Goal: Task Accomplishment & Management: Use online tool/utility

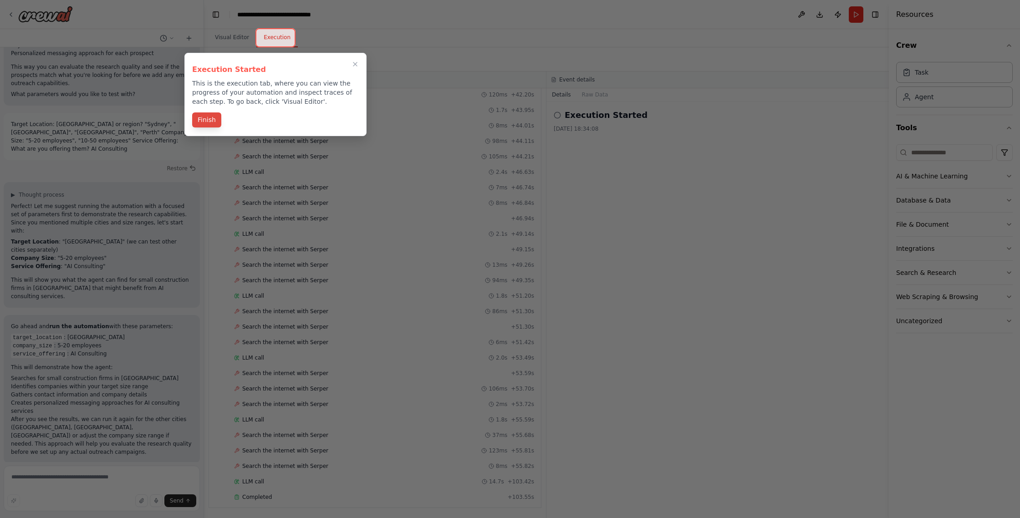
click at [200, 123] on button "Finish" at bounding box center [206, 119] width 29 height 15
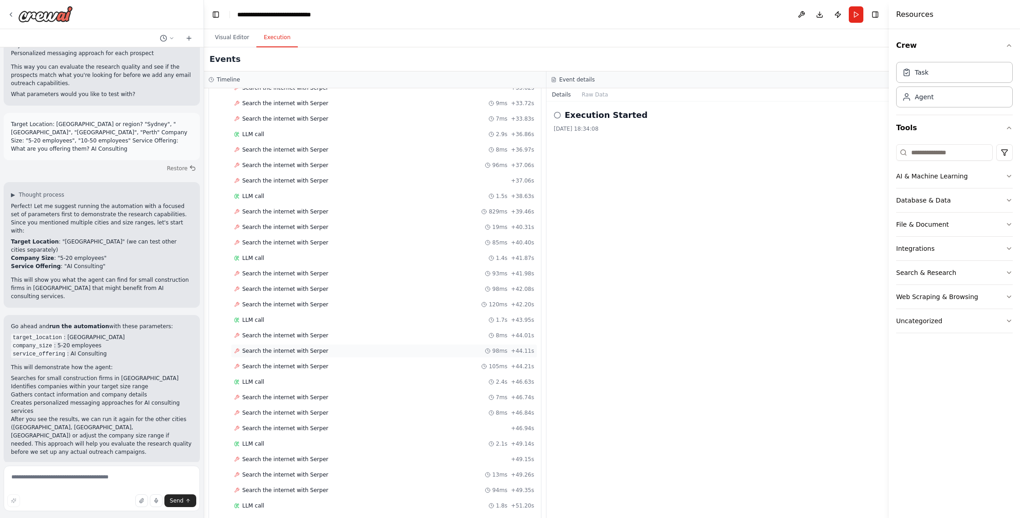
scroll to position [1225, 0]
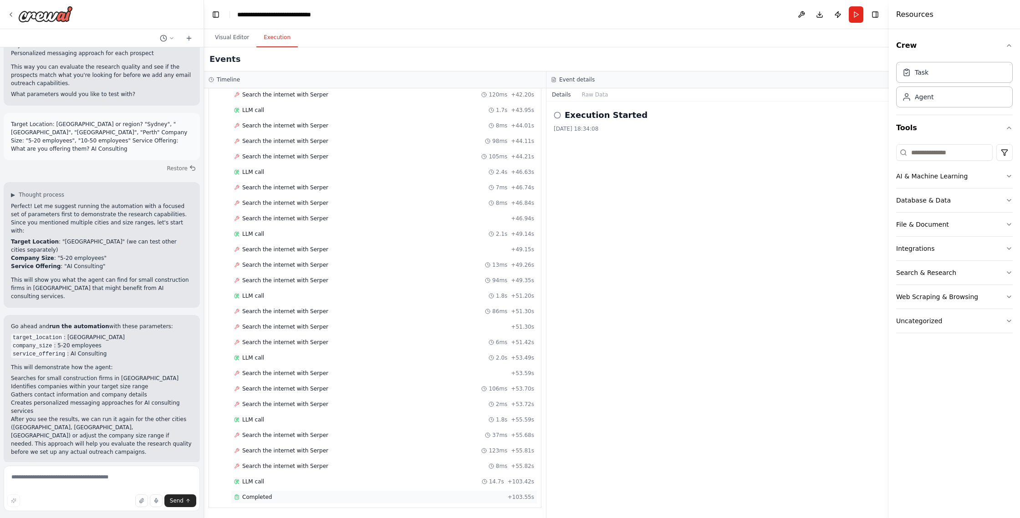
click at [250, 496] on span "Completed" at bounding box center [257, 496] width 30 height 7
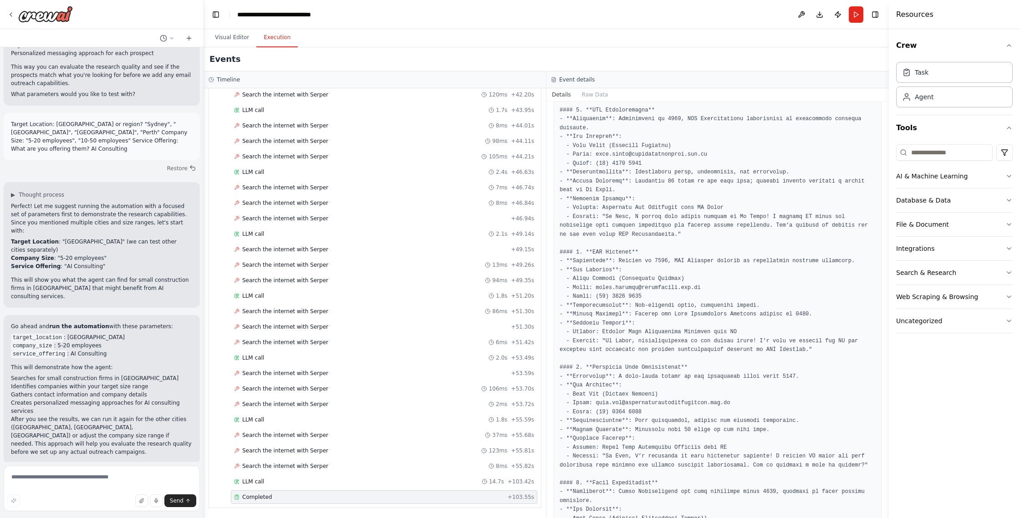
scroll to position [271, 0]
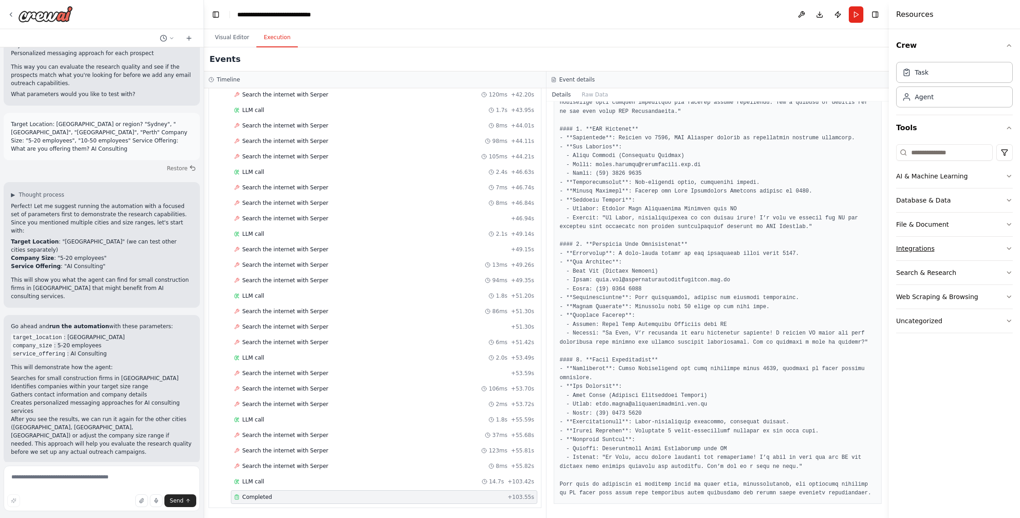
click at [984, 248] on button "Integrations" at bounding box center [954, 249] width 117 height 24
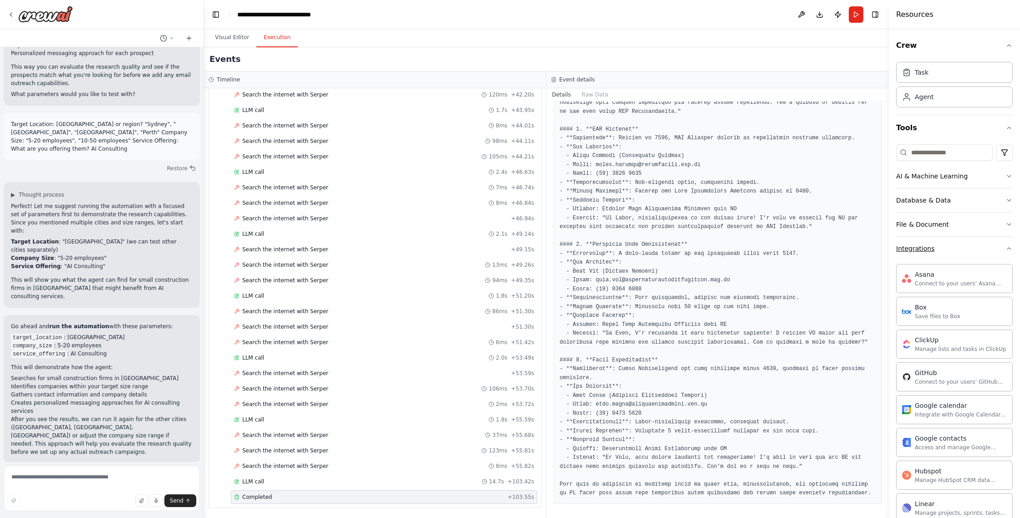
click at [983, 249] on button "Integrations" at bounding box center [954, 249] width 117 height 24
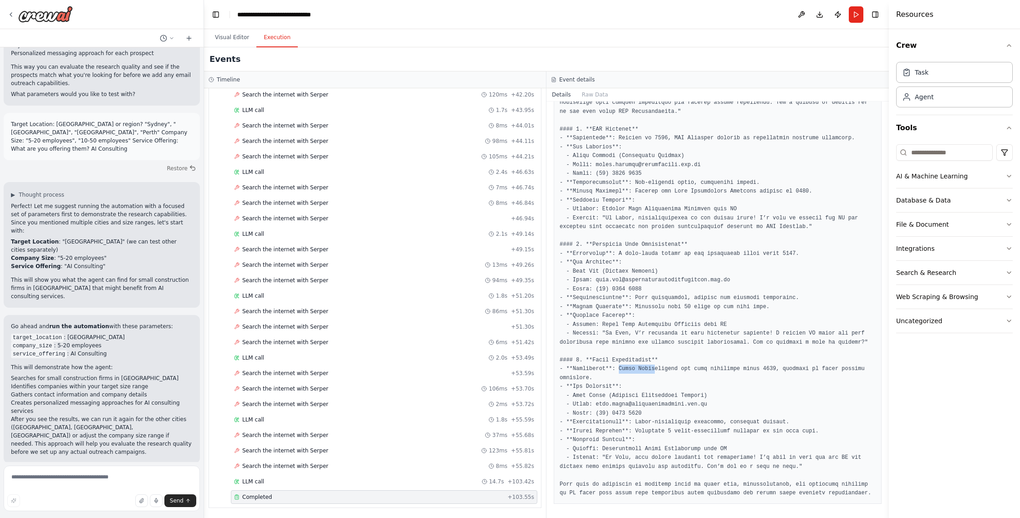
drag, startPoint x: 620, startPoint y: 369, endPoint x: 656, endPoint y: 368, distance: 36.0
click at [656, 368] on pre at bounding box center [717, 231] width 316 height 533
drag, startPoint x: 571, startPoint y: 397, endPoint x: 704, endPoint y: 401, distance: 132.5
click at [708, 401] on pre at bounding box center [717, 231] width 316 height 533
copy pre "[PERSON_NAME] (Business Development Manager) - Email: [PERSON_NAME][EMAIL_ADDRE…"
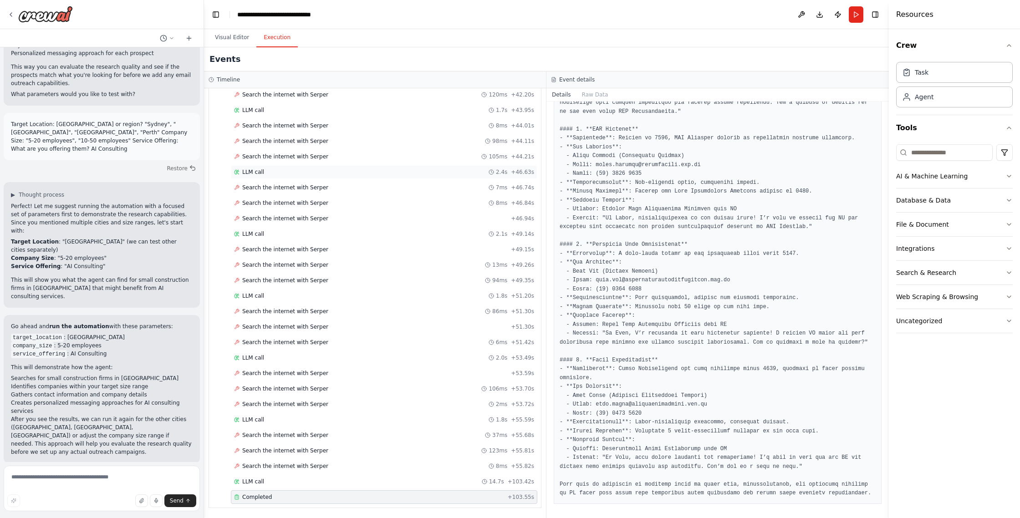
click at [269, 174] on div "LLM call 2.4s + 46.63s" at bounding box center [384, 171] width 300 height 7
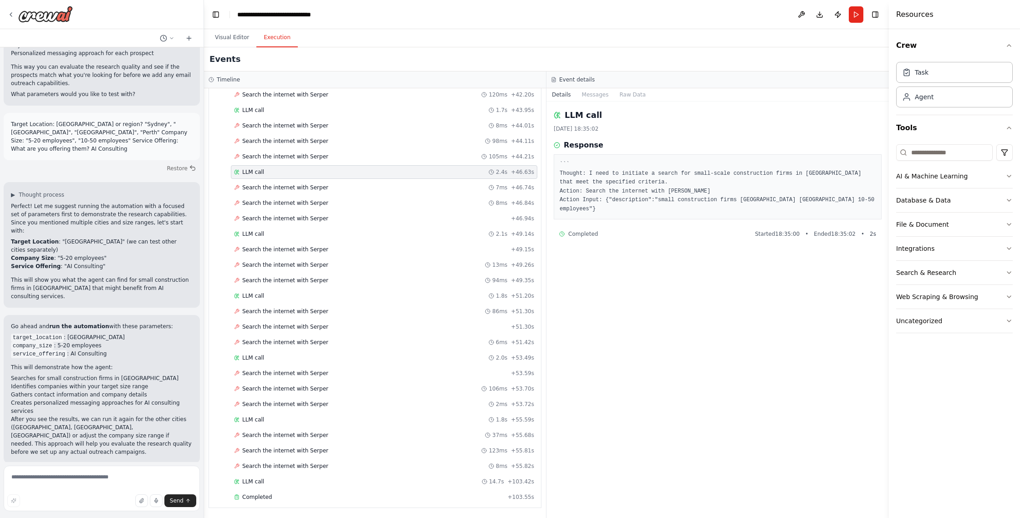
click at [100, 518] on span "Improve automation" at bounding box center [106, 522] width 56 height 7
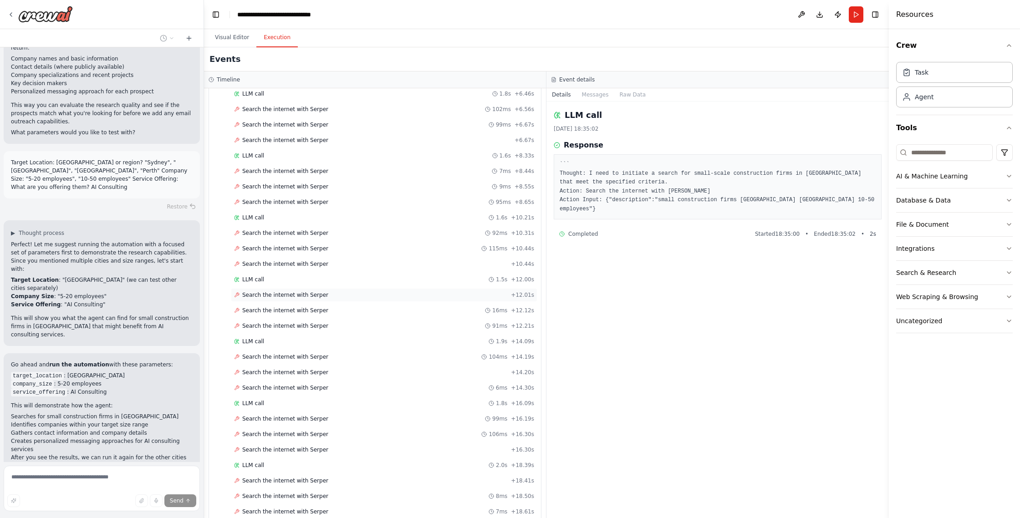
scroll to position [0, 0]
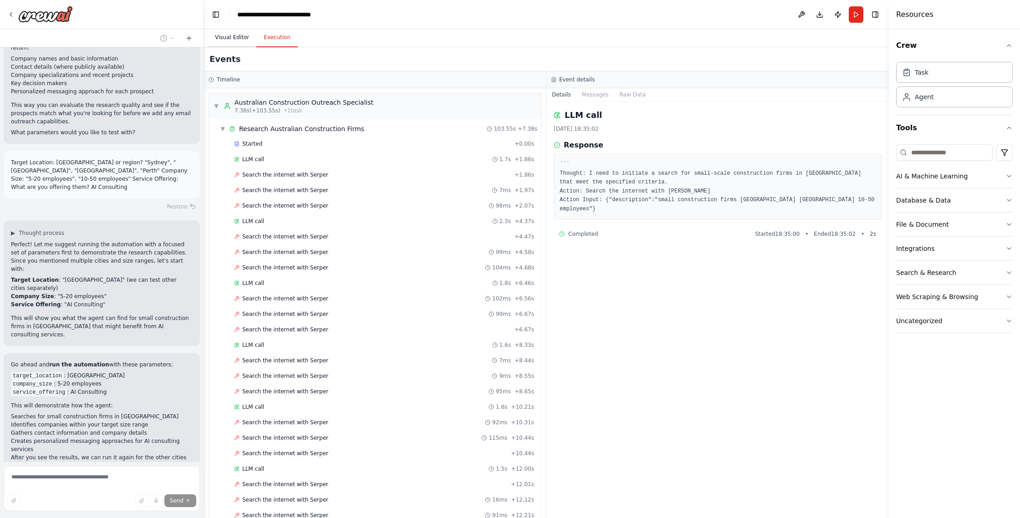
click at [233, 37] on button "Visual Editor" at bounding box center [232, 37] width 49 height 19
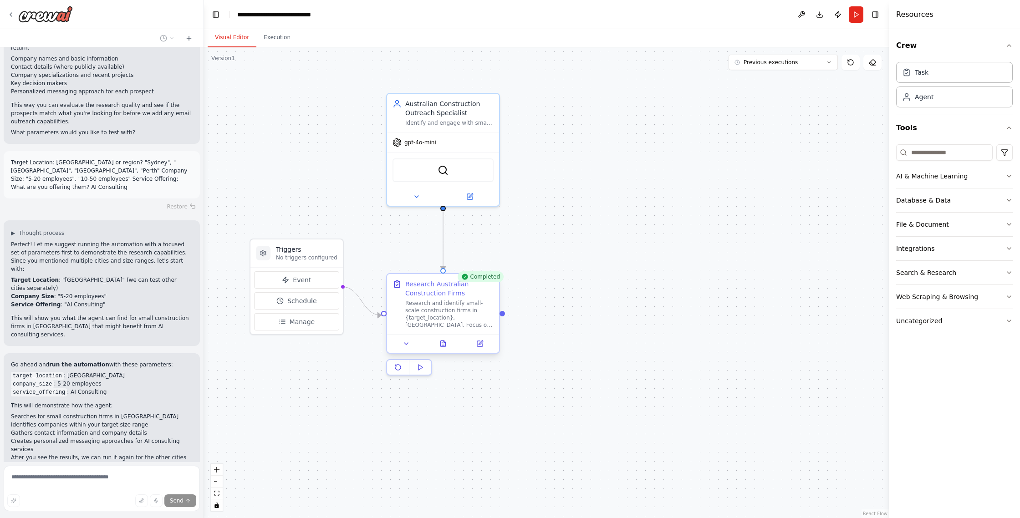
click at [444, 310] on div "Research and identify small-scale construction firms in {target_location}, [GEO…" at bounding box center [449, 314] width 88 height 29
click at [597, 330] on div ".deletable-edge-delete-btn { width: 20px; height: 20px; border: 0px solid #ffff…" at bounding box center [546, 282] width 685 height 471
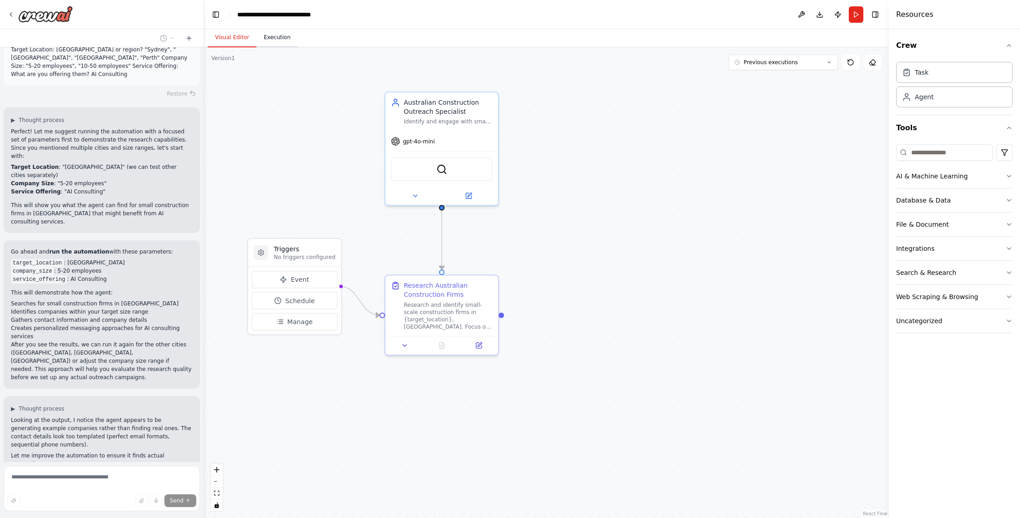
scroll to position [1268, 0]
click at [278, 42] on button "Execution" at bounding box center [276, 37] width 41 height 19
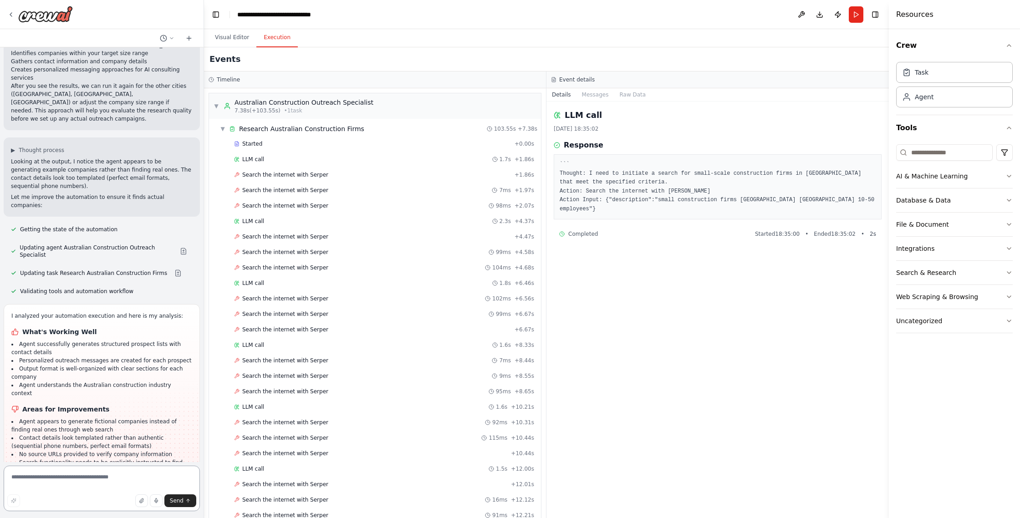
scroll to position [1533, 0]
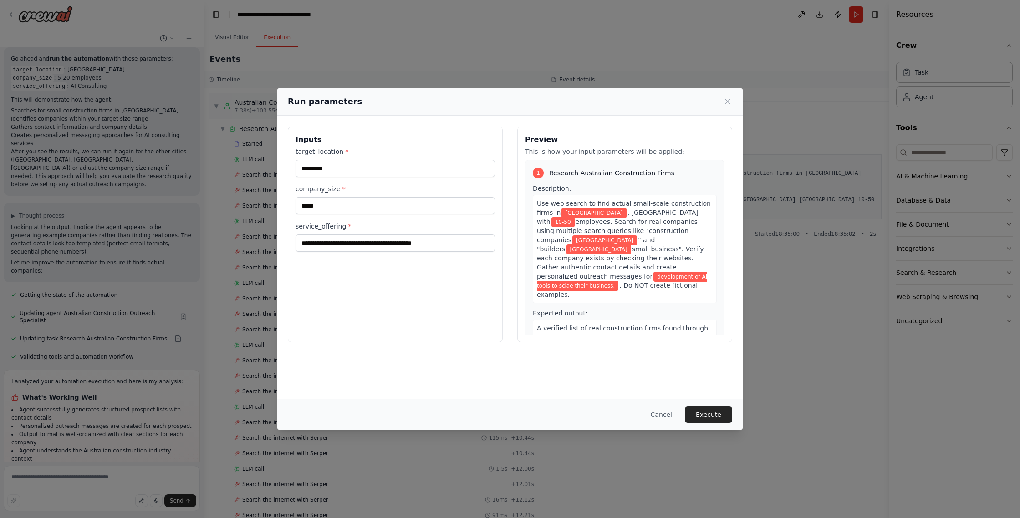
click at [609, 283] on div "Use web search to find actual small-scale construction firms in [GEOGRAPHIC_DAT…" at bounding box center [625, 249] width 184 height 108
click at [610, 280] on div "Use web search to find actual small-scale construction firms in [GEOGRAPHIC_DAT…" at bounding box center [625, 249] width 184 height 108
click at [722, 413] on button "Execute" at bounding box center [708, 415] width 47 height 16
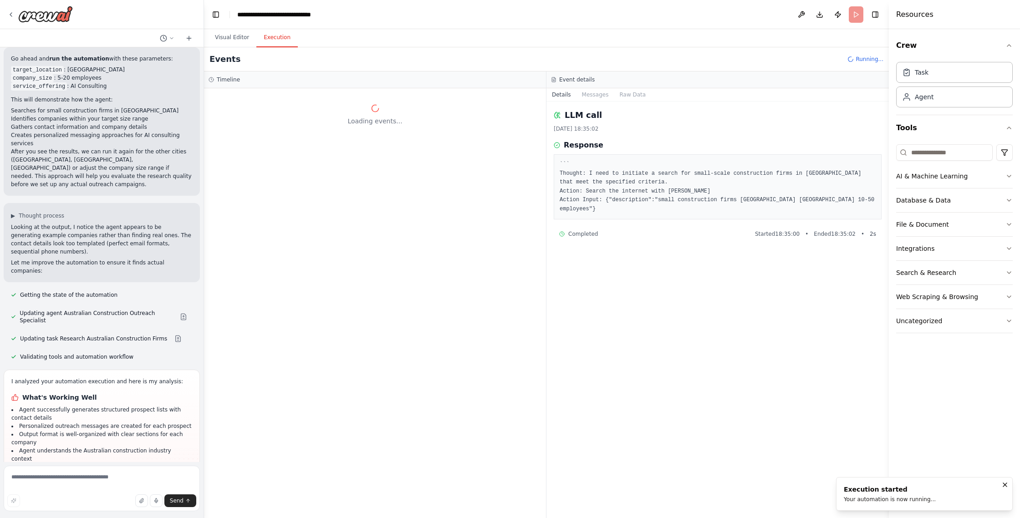
drag, startPoint x: 581, startPoint y: 226, endPoint x: 587, endPoint y: 191, distance: 36.0
click at [581, 230] on span "Completed" at bounding box center [583, 233] width 30 height 7
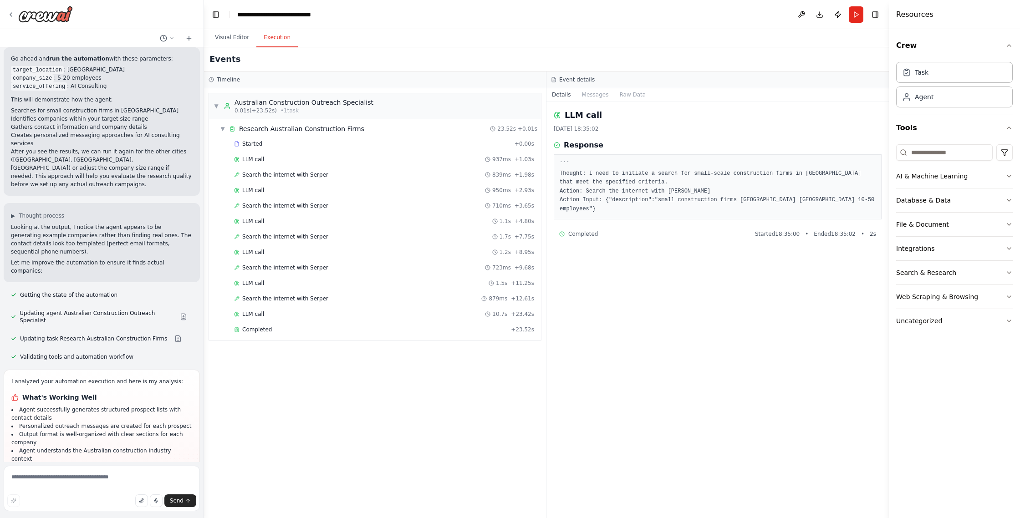
scroll to position [1533, 0]
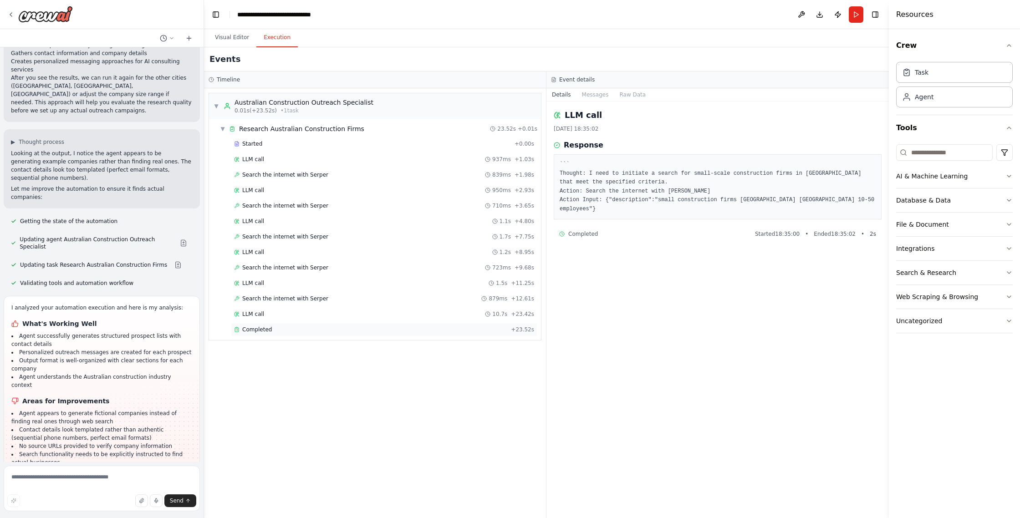
click at [259, 331] on span "Completed" at bounding box center [257, 329] width 30 height 7
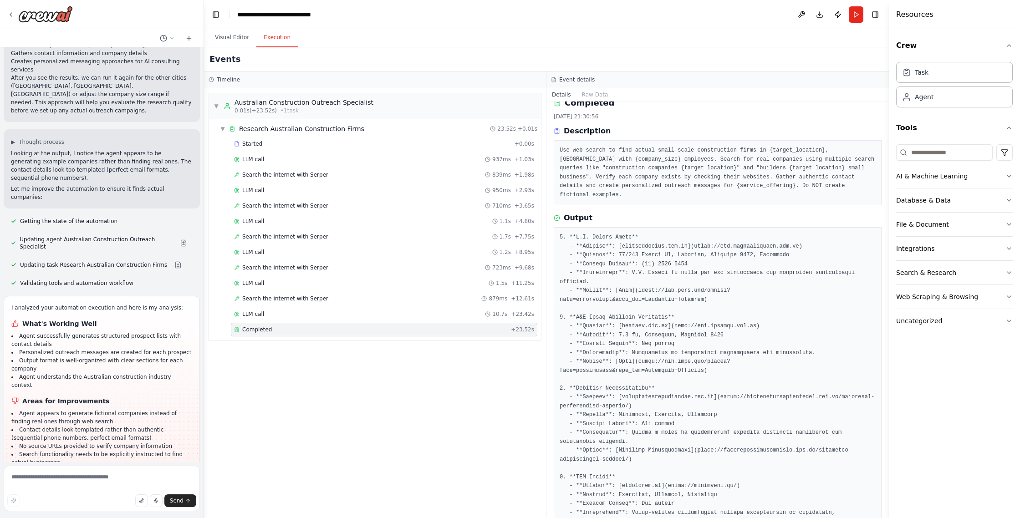
scroll to position [0, 0]
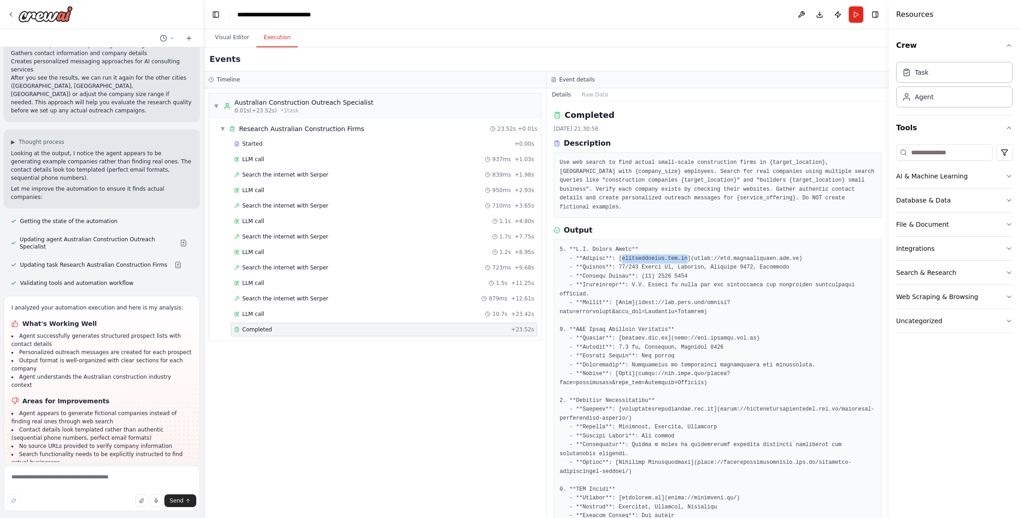
drag, startPoint x: 622, startPoint y: 249, endPoint x: 689, endPoint y: 247, distance: 67.0
click at [689, 247] on pre at bounding box center [717, 449] width 316 height 408
copy pre "[DOMAIN_NAME]"
drag, startPoint x: 693, startPoint y: 250, endPoint x: 799, endPoint y: 250, distance: 105.6
click at [800, 250] on pre at bounding box center [717, 449] width 316 height 408
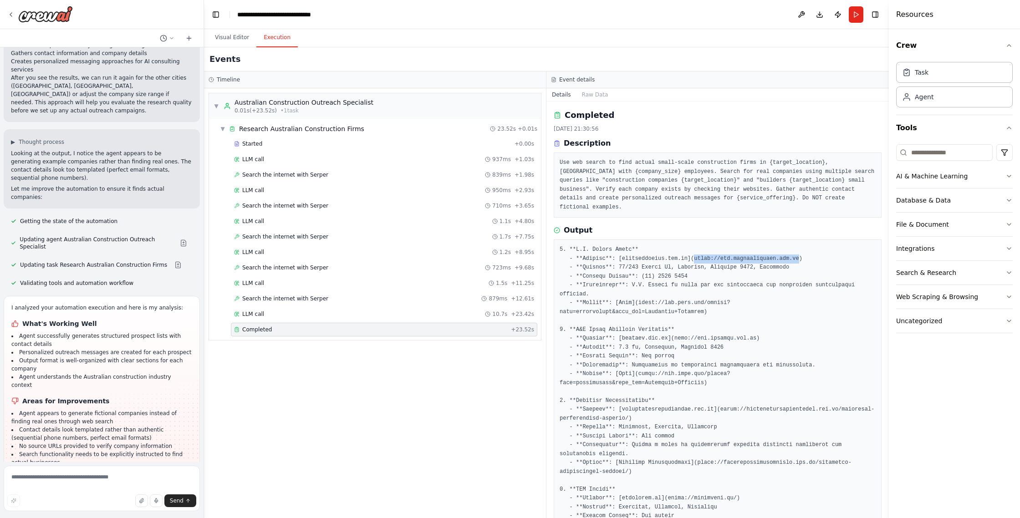
copy pre "[URL][DOMAIN_NAME]"
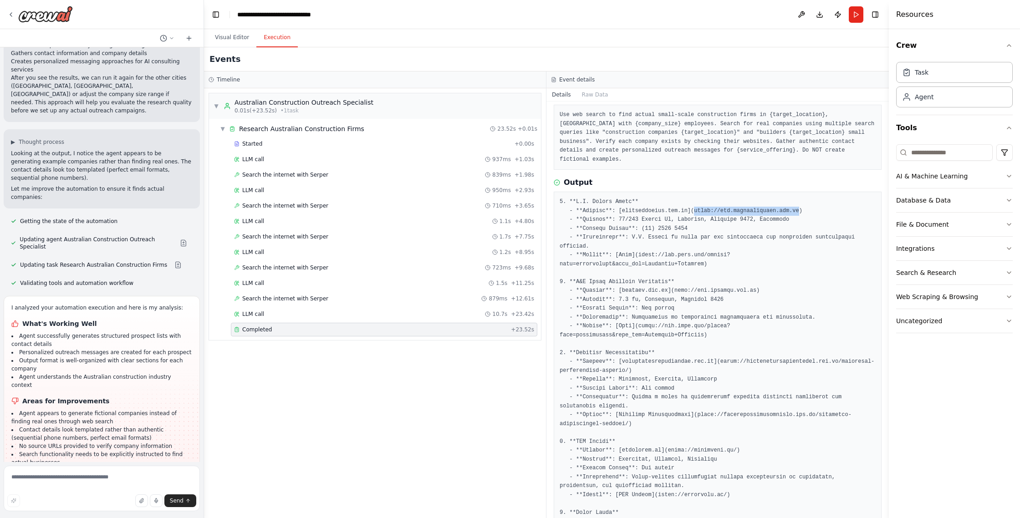
scroll to position [48, 0]
drag, startPoint x: 584, startPoint y: 272, endPoint x: 668, endPoint y: 272, distance: 83.3
click at [668, 272] on pre at bounding box center [717, 401] width 316 height 408
drag, startPoint x: 676, startPoint y: 280, endPoint x: 756, endPoint y: 281, distance: 80.1
click at [756, 281] on pre at bounding box center [717, 401] width 316 height 408
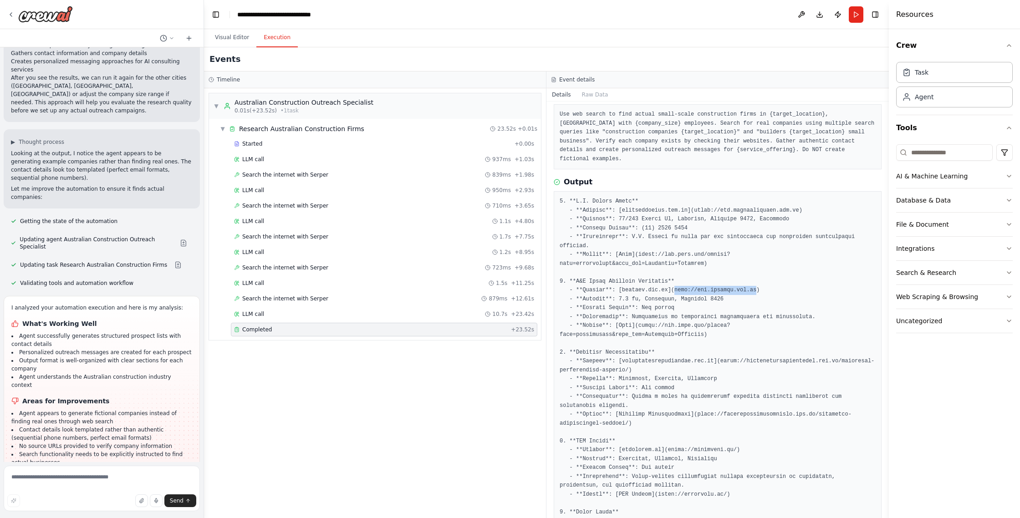
scroll to position [50, 0]
copy pre "[URL][DOMAIN_NAME]"
drag, startPoint x: 622, startPoint y: 349, endPoint x: 713, endPoint y: 350, distance: 91.0
click at [713, 350] on pre at bounding box center [717, 399] width 316 height 408
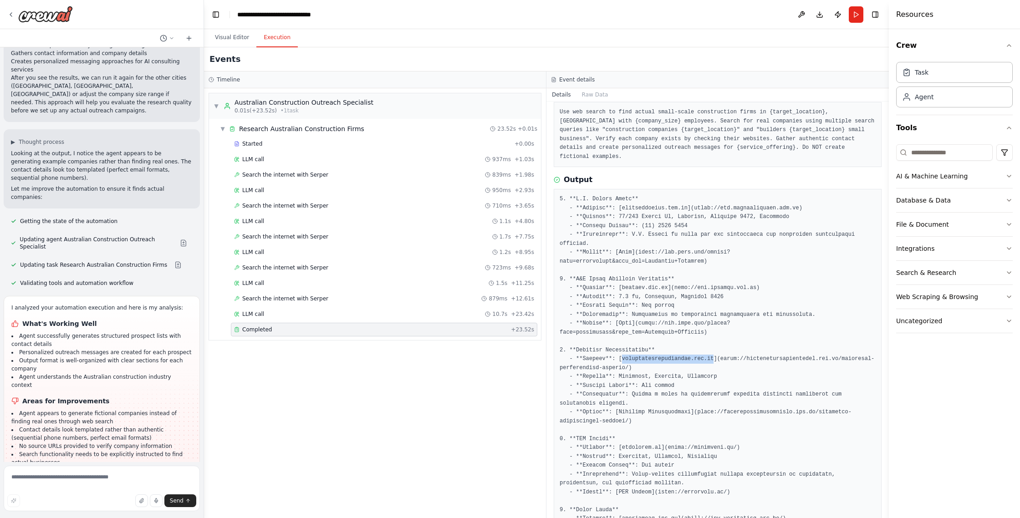
copy pre "[DOMAIN_NAME]"
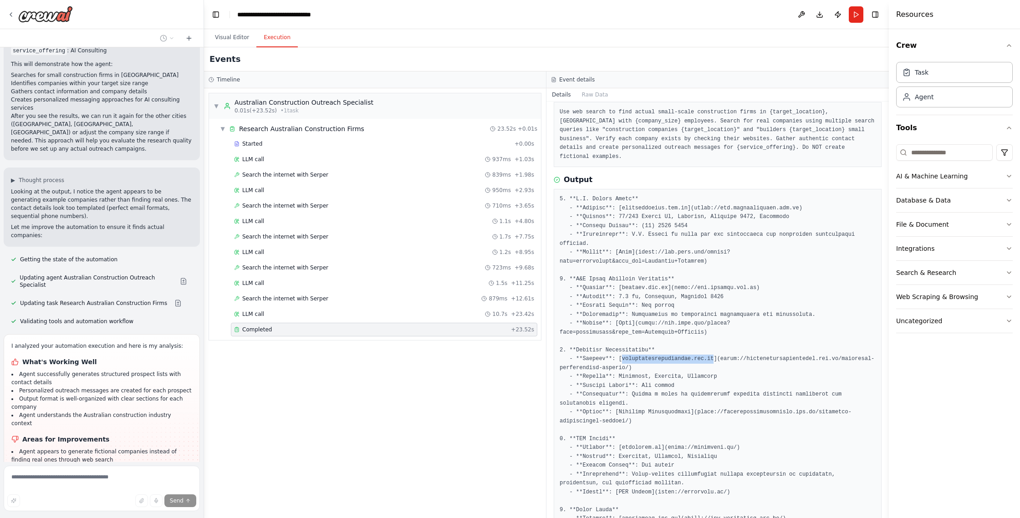
scroll to position [147, 0]
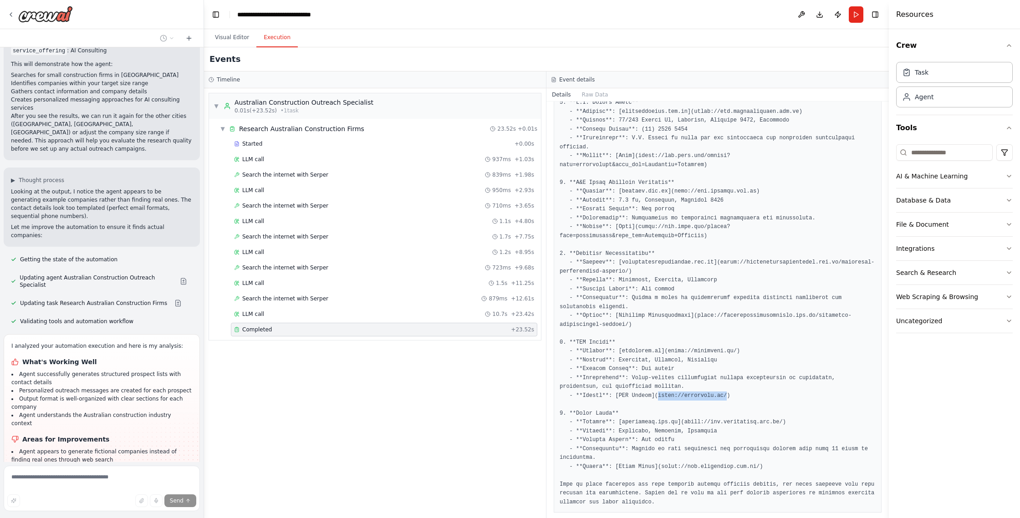
drag, startPoint x: 657, startPoint y: 387, endPoint x: 727, endPoint y: 386, distance: 70.6
click at [727, 386] on pre at bounding box center [717, 302] width 316 height 408
copy pre "[URL][DOMAIN_NAME]"
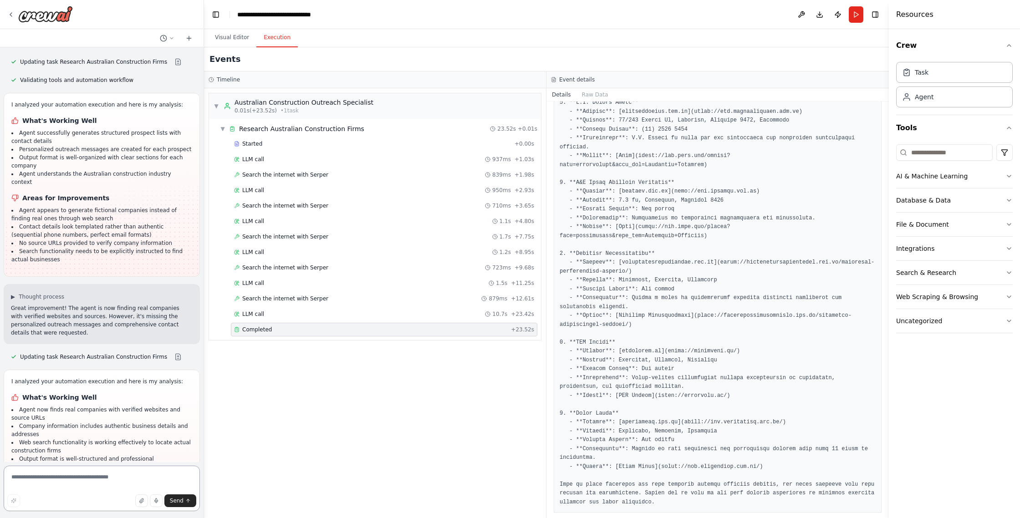
scroll to position [1744, 0]
